Goal: Find specific page/section: Find specific page/section

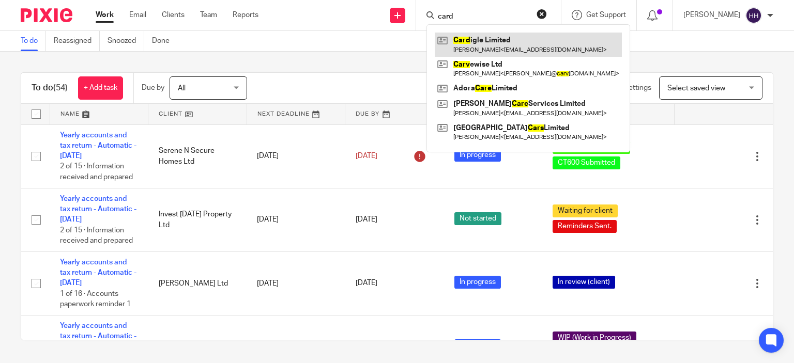
type input "card"
click at [449, 38] on link at bounding box center [528, 45] width 187 height 24
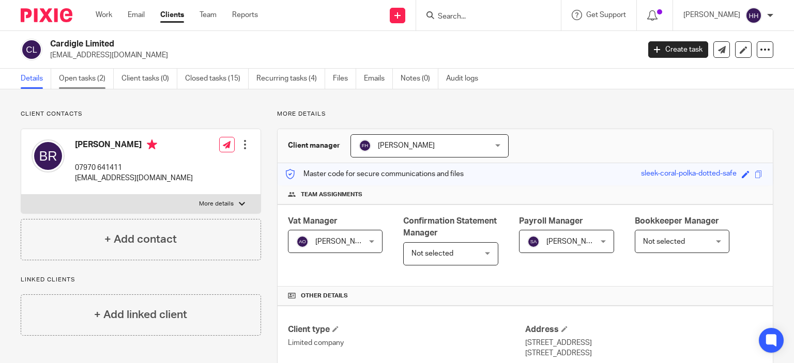
click at [99, 79] on link "Open tasks (2)" at bounding box center [86, 79] width 55 height 20
drag, startPoint x: 299, startPoint y: 10, endPoint x: 46, endPoint y: 10, distance: 252.7
click at [46, 10] on img at bounding box center [47, 15] width 52 height 14
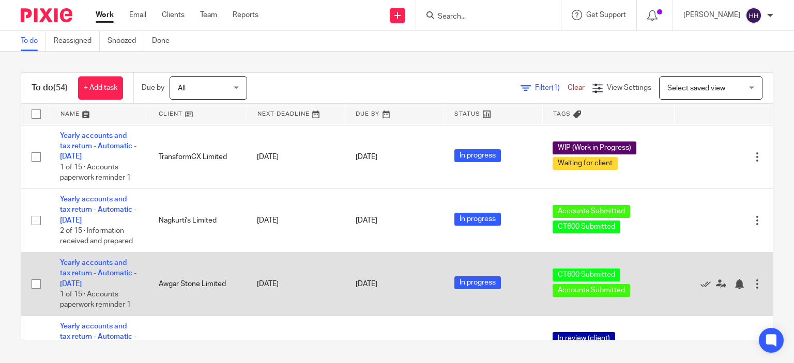
scroll to position [190, 0]
